Goal: Transaction & Acquisition: Purchase product/service

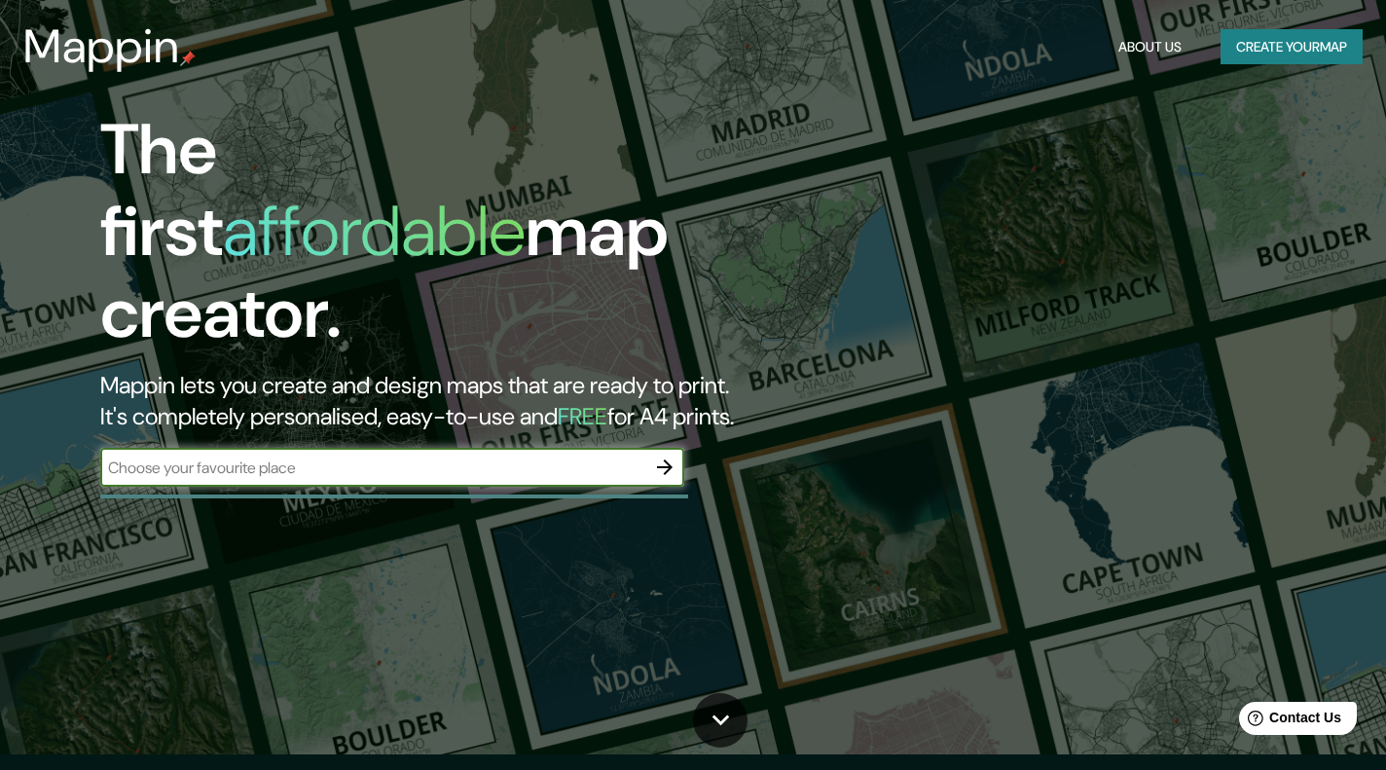
click at [246, 456] on input "text" at bounding box center [372, 467] width 545 height 22
paste input "C.ANTIGUA [GEOGRAPHIC_DATA]-[GEOGRAPHIC_DATA],KM 3 CV-86 S/N 03114, BACAROT [GE…"
type input "C.ANTIGUA [GEOGRAPHIC_DATA]-[GEOGRAPHIC_DATA],KM 3 CV-86 S/N 03114, BACAROT [GE…"
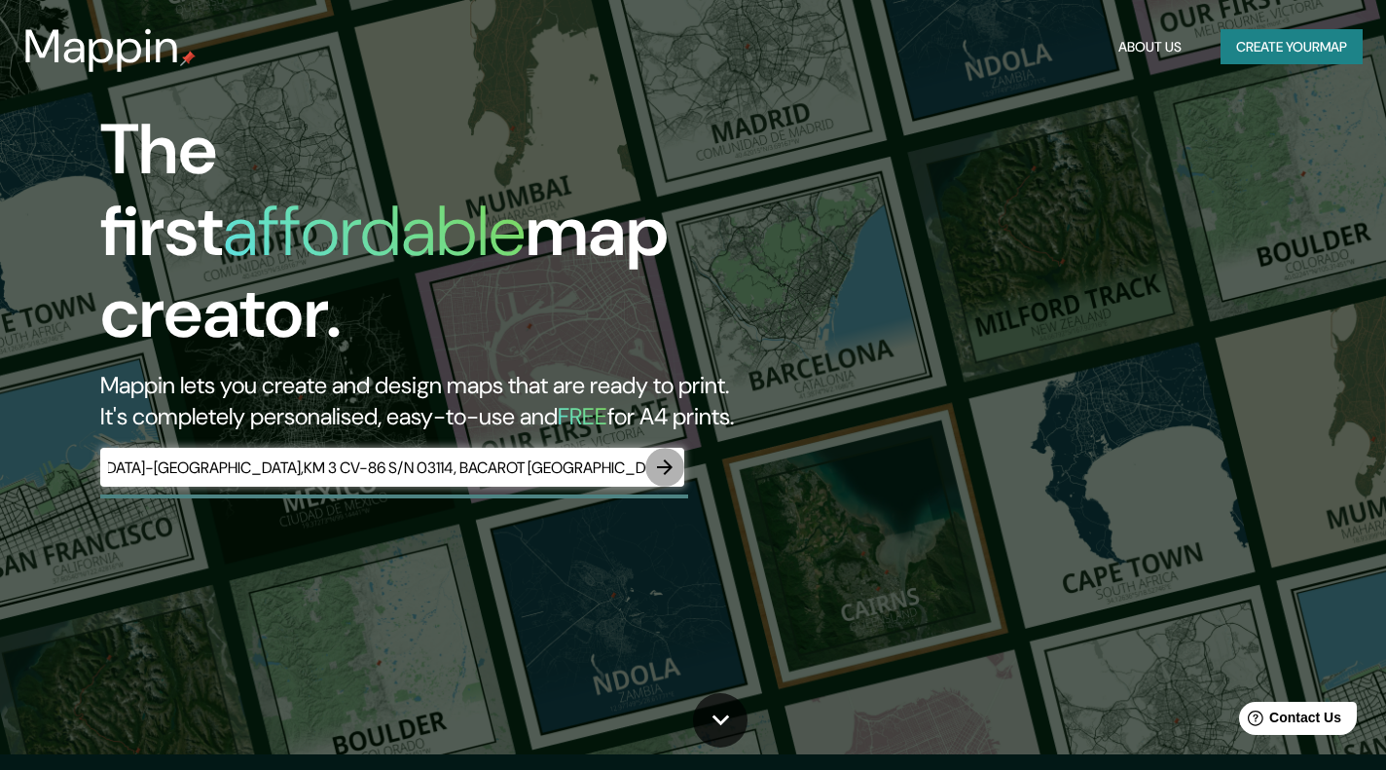
click at [667, 459] on icon "button" at bounding box center [665, 467] width 16 height 16
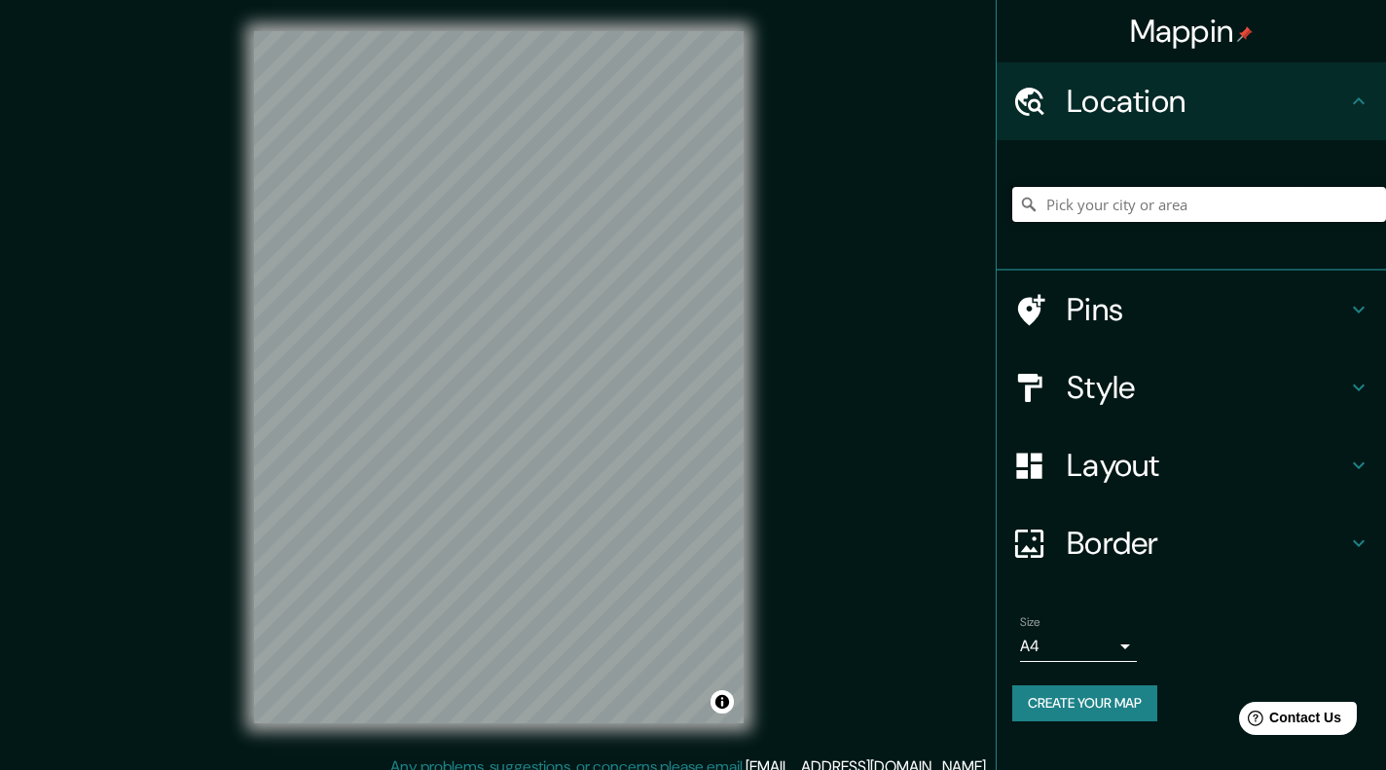
click at [1074, 210] on input "Pick your city or area" at bounding box center [1199, 204] width 374 height 35
paste input "C.ANTIGUA [GEOGRAPHIC_DATA]-[GEOGRAPHIC_DATA],KM 3 CV-86 S/N 03114, BACAROT [GE…"
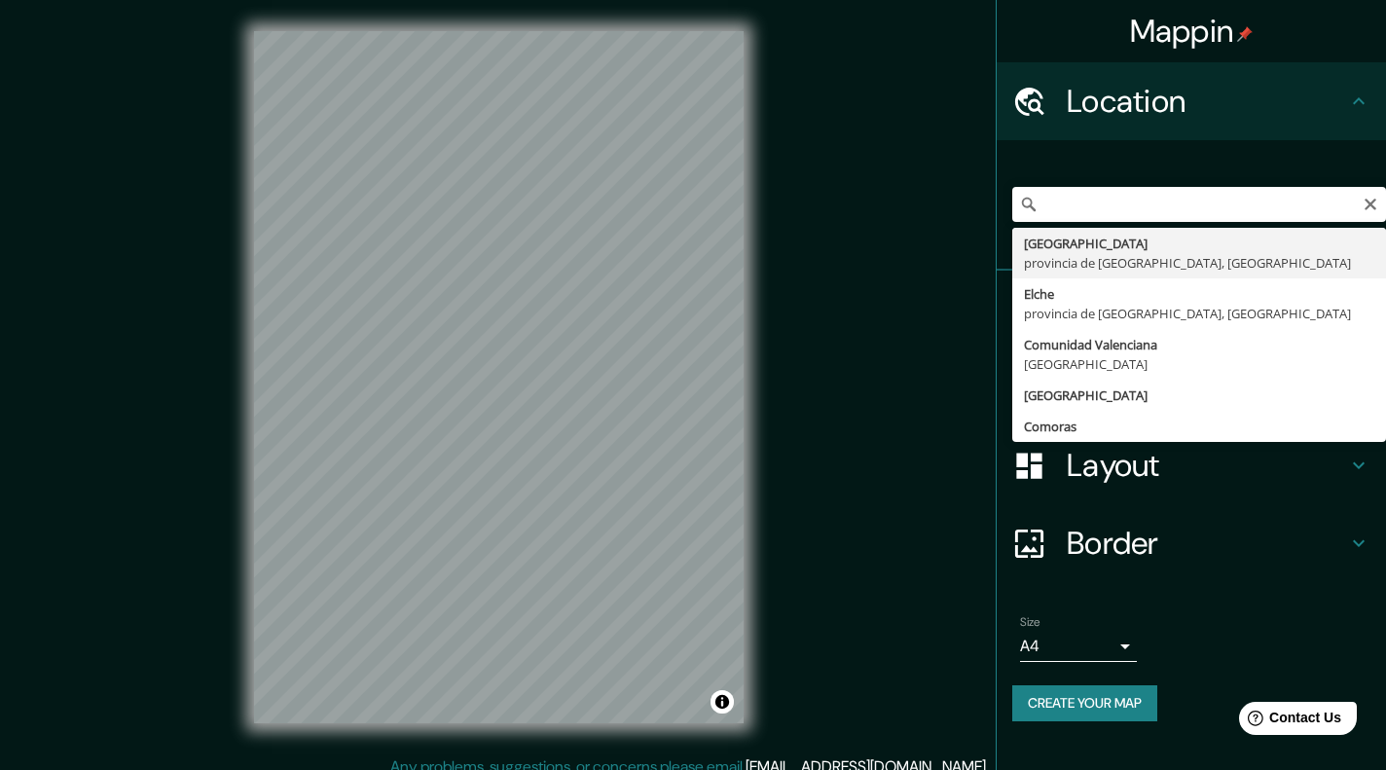
type input "[GEOGRAPHIC_DATA], provincia de [GEOGRAPHIC_DATA], [GEOGRAPHIC_DATA]"
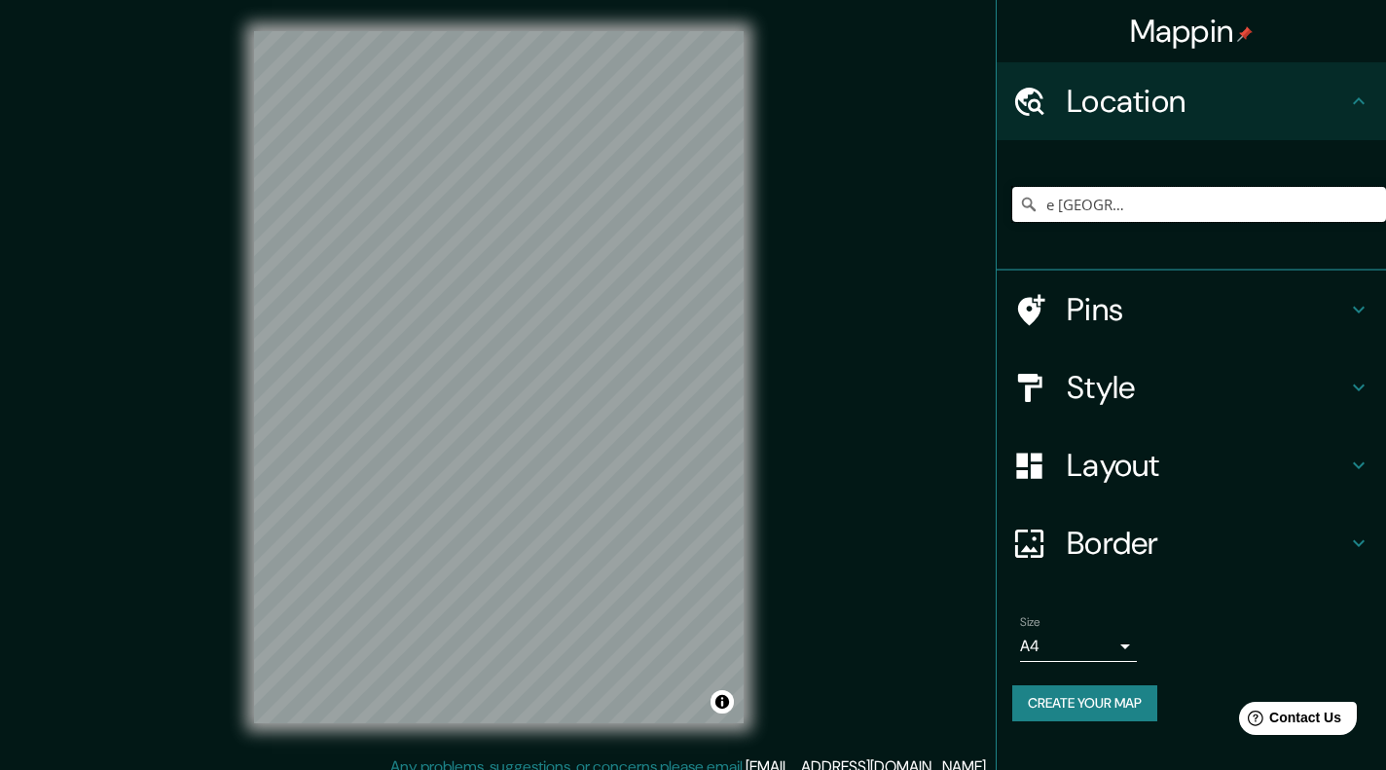
scroll to position [0, 0]
click at [1295, 187] on input "[GEOGRAPHIC_DATA], provincia de [GEOGRAPHIC_DATA], [GEOGRAPHIC_DATA]" at bounding box center [1199, 204] width 374 height 35
click at [1366, 202] on icon "Clear" at bounding box center [1370, 205] width 16 height 16
click at [1237, 204] on input "Pick your city or area" at bounding box center [1199, 204] width 374 height 35
paste input "C.ANTIGUA [GEOGRAPHIC_DATA]-[GEOGRAPHIC_DATA],KM 3 CV-86 S/N 03114, BACAROT [GE…"
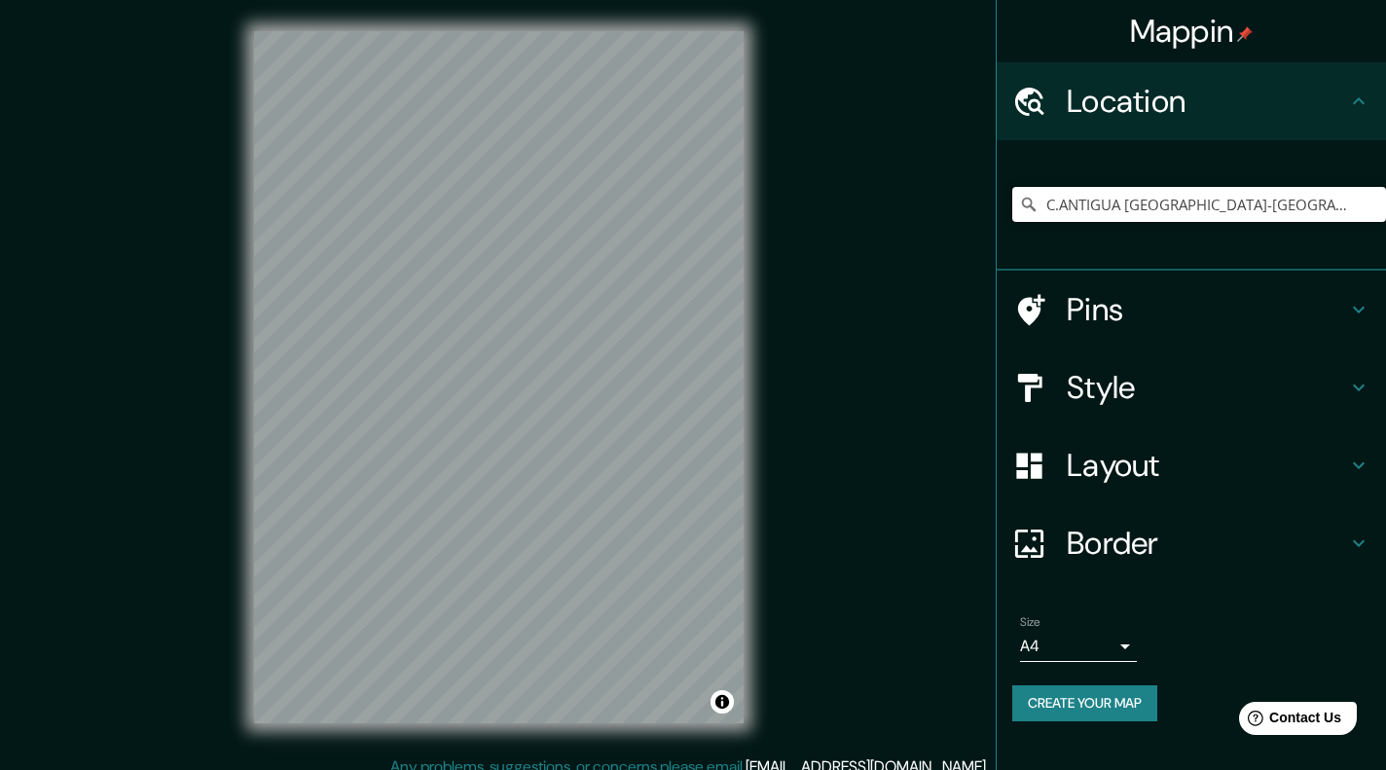
scroll to position [0, 376]
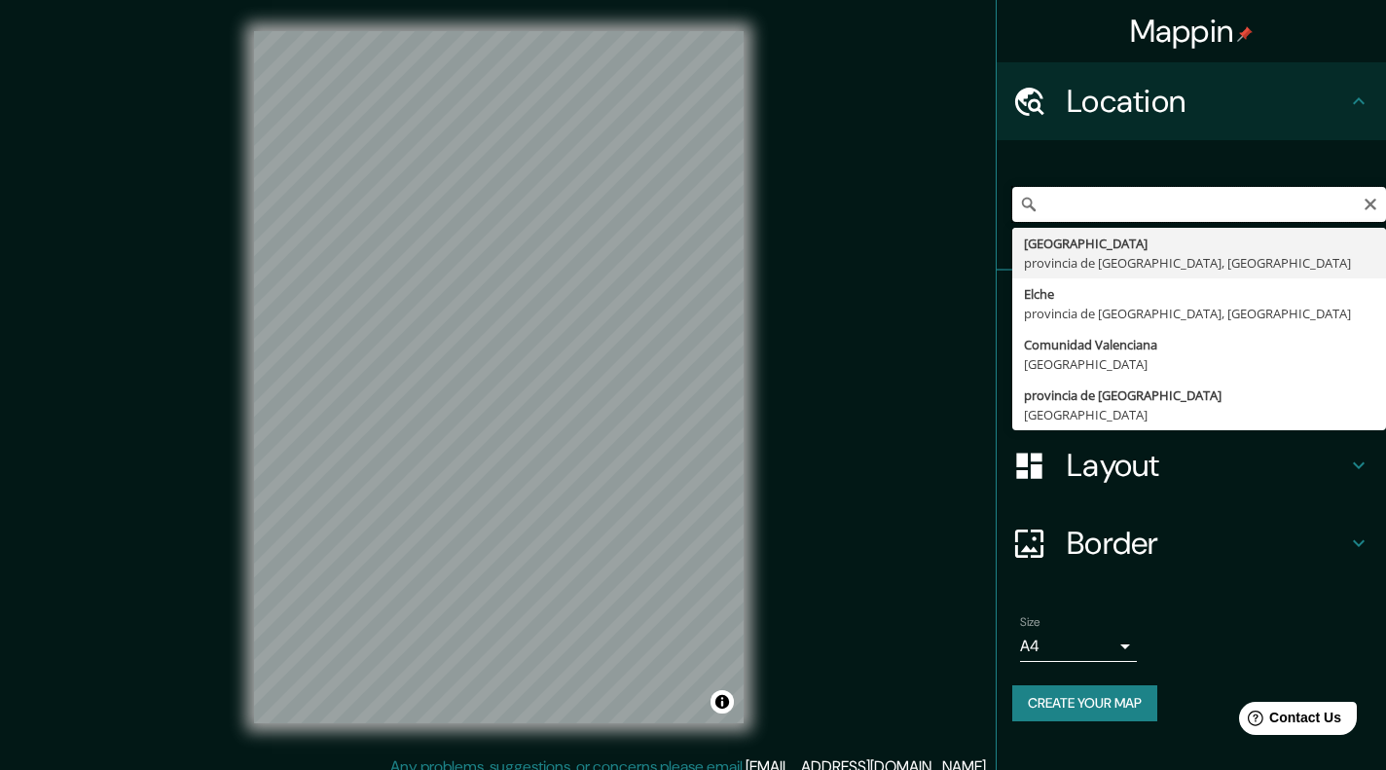
drag, startPoint x: 1098, startPoint y: 207, endPoint x: 1392, endPoint y: 237, distance: 295.4
click at [1385, 222] on input "C.ANTIGUA [GEOGRAPHIC_DATA]-[GEOGRAPHIC_DATA],KM 3 CV-86 S/N 03114, BACAROT [GE…" at bounding box center [1199, 204] width 374 height 35
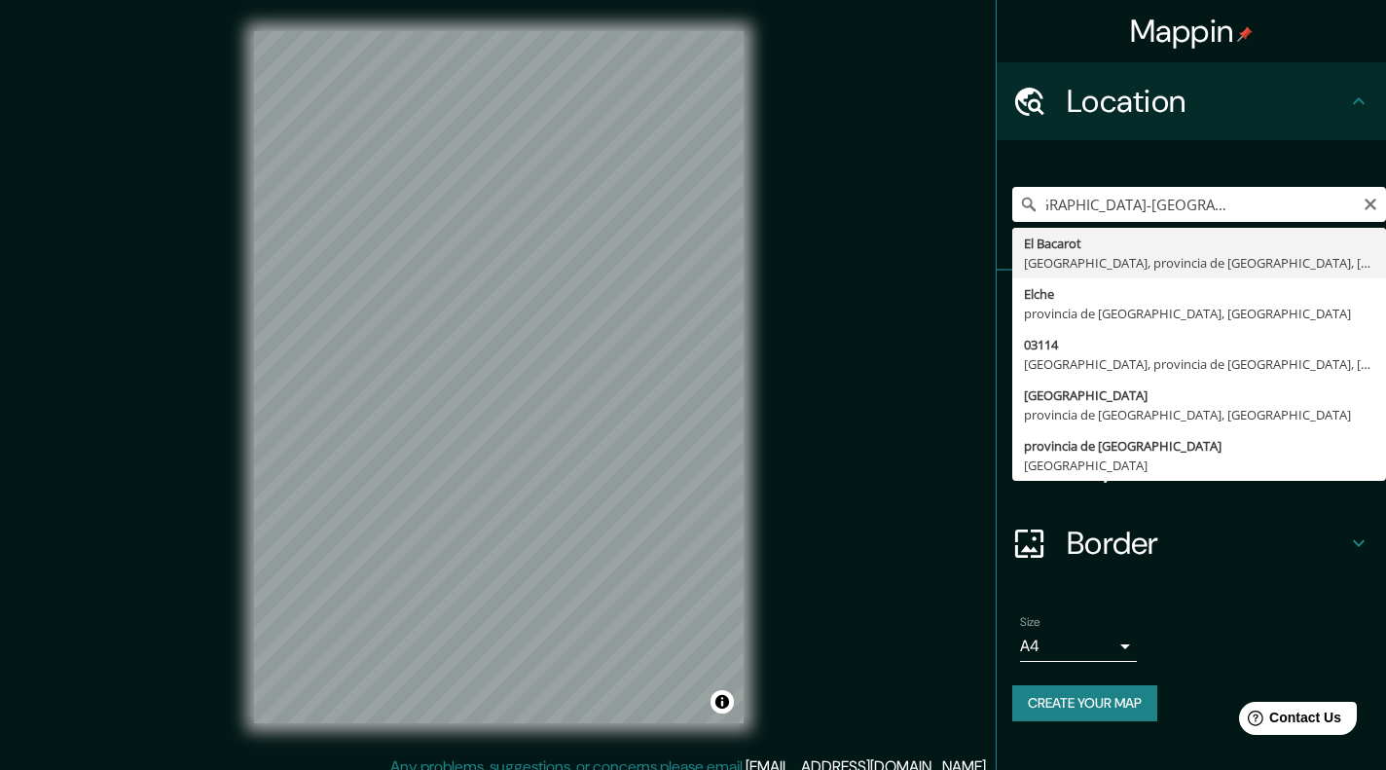
type input "[GEOGRAPHIC_DATA], [GEOGRAPHIC_DATA], provincia de [GEOGRAPHIC_DATA], [GEOGRAPH…"
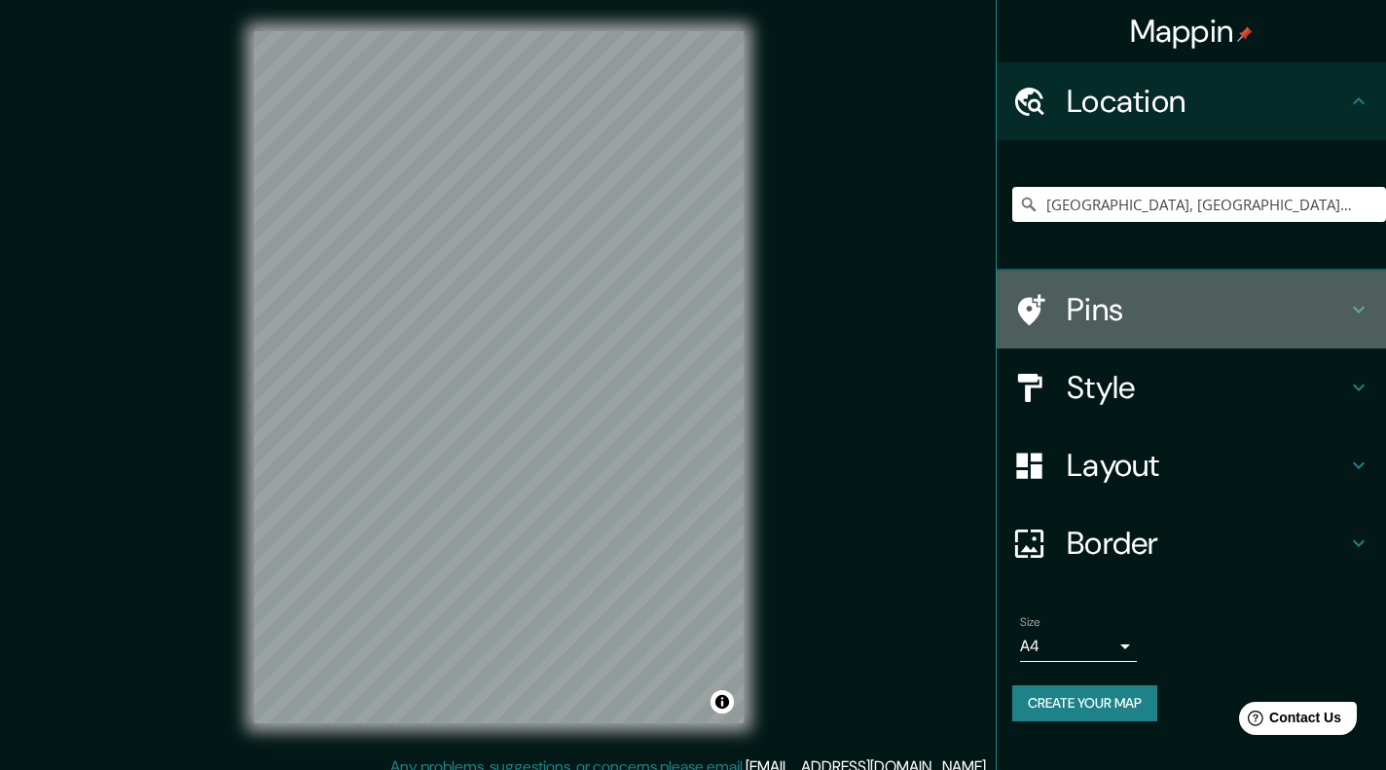
click at [1154, 308] on h4 "Pins" at bounding box center [1207, 309] width 280 height 39
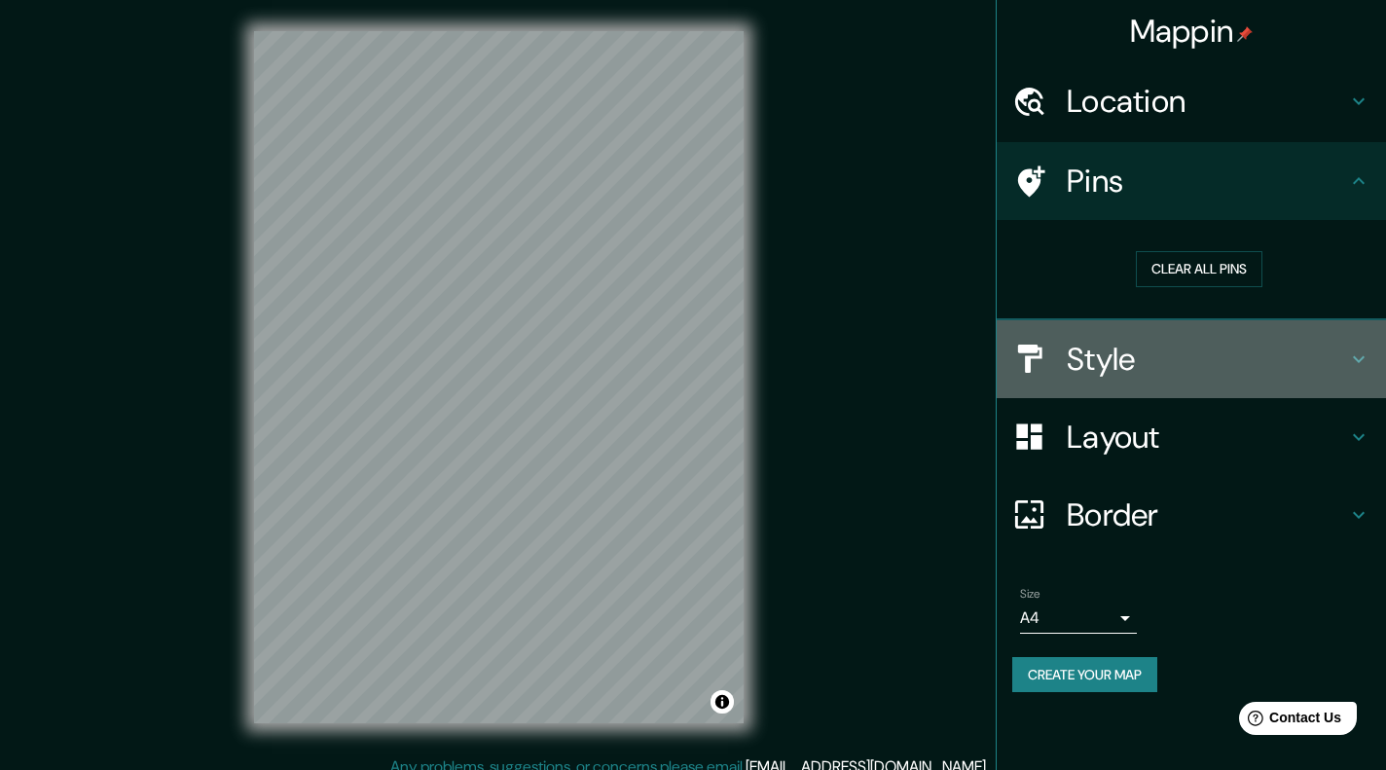
click at [1156, 342] on h4 "Style" at bounding box center [1207, 359] width 280 height 39
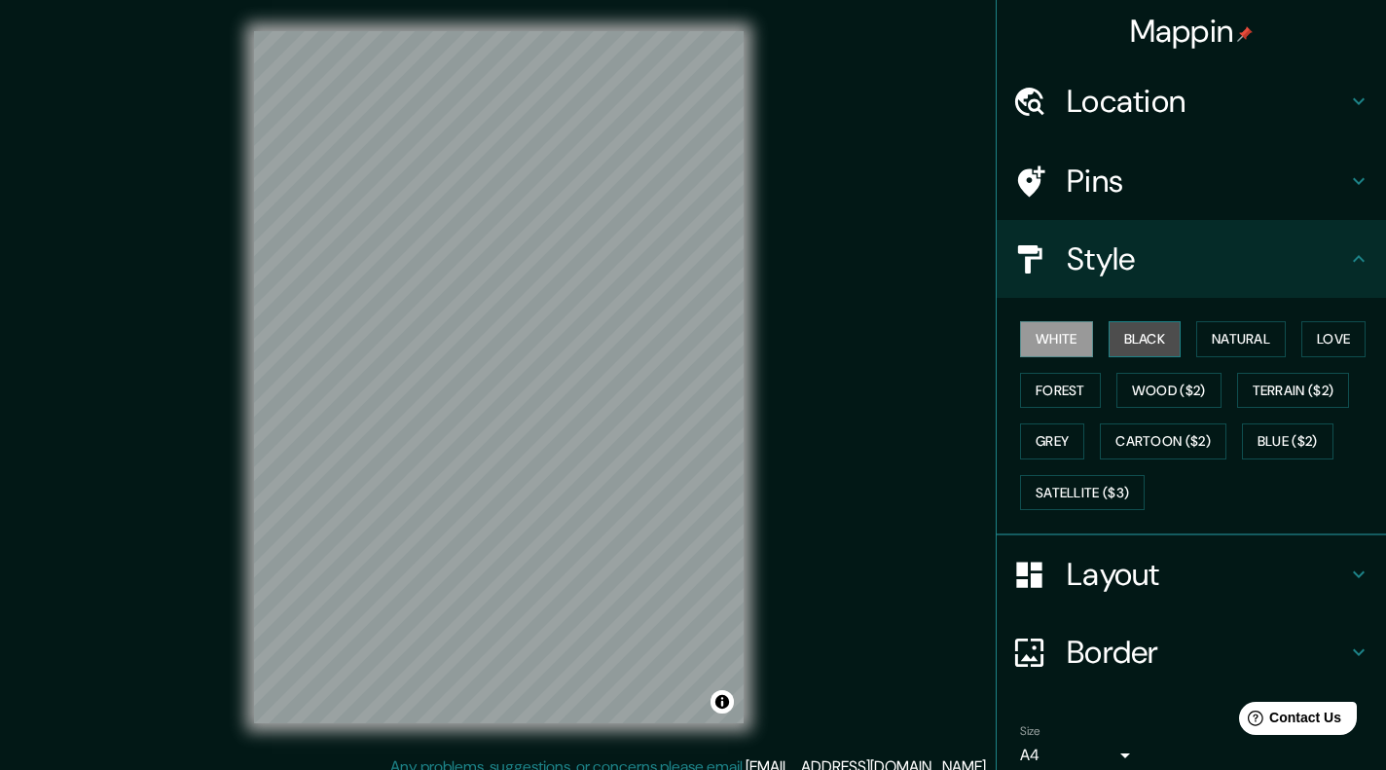
click at [1140, 346] on button "Black" at bounding box center [1144, 339] width 73 height 36
click at [1152, 383] on button "Wood ($2)" at bounding box center [1168, 391] width 105 height 36
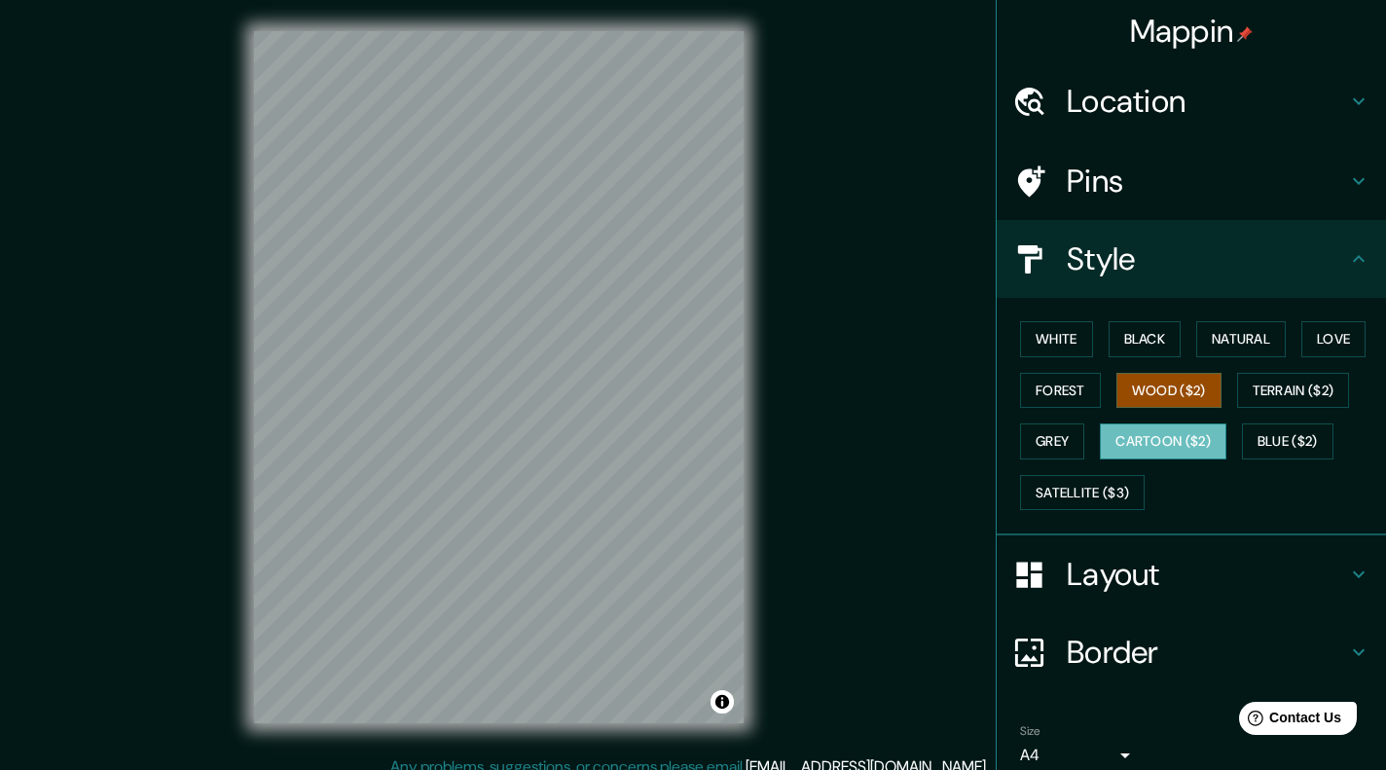
click at [1104, 428] on button "Cartoon ($2)" at bounding box center [1163, 441] width 127 height 36
click at [1064, 436] on button "Grey" at bounding box center [1052, 441] width 64 height 36
